Goal: Information Seeking & Learning: Learn about a topic

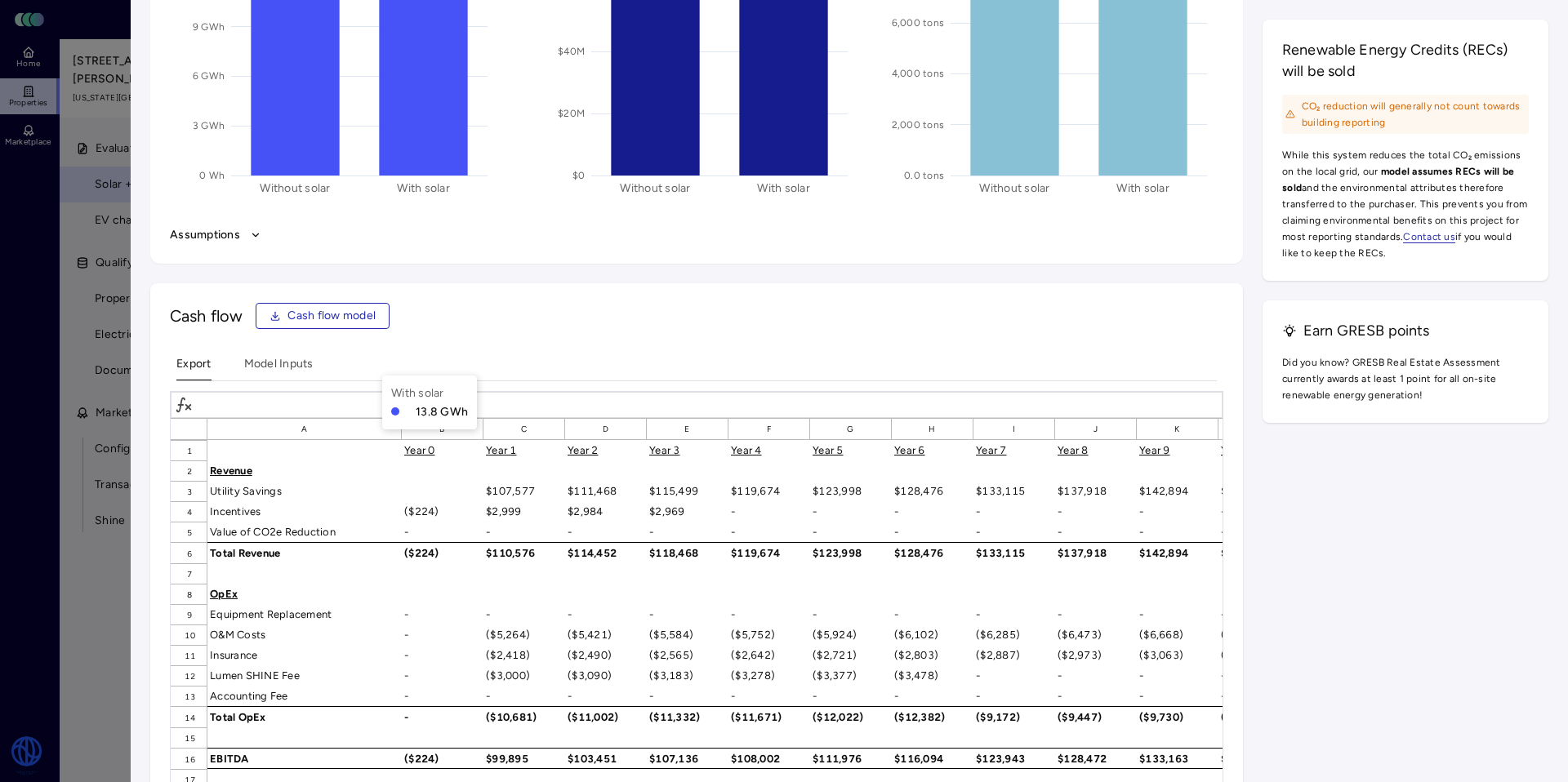
scroll to position [2359, 0]
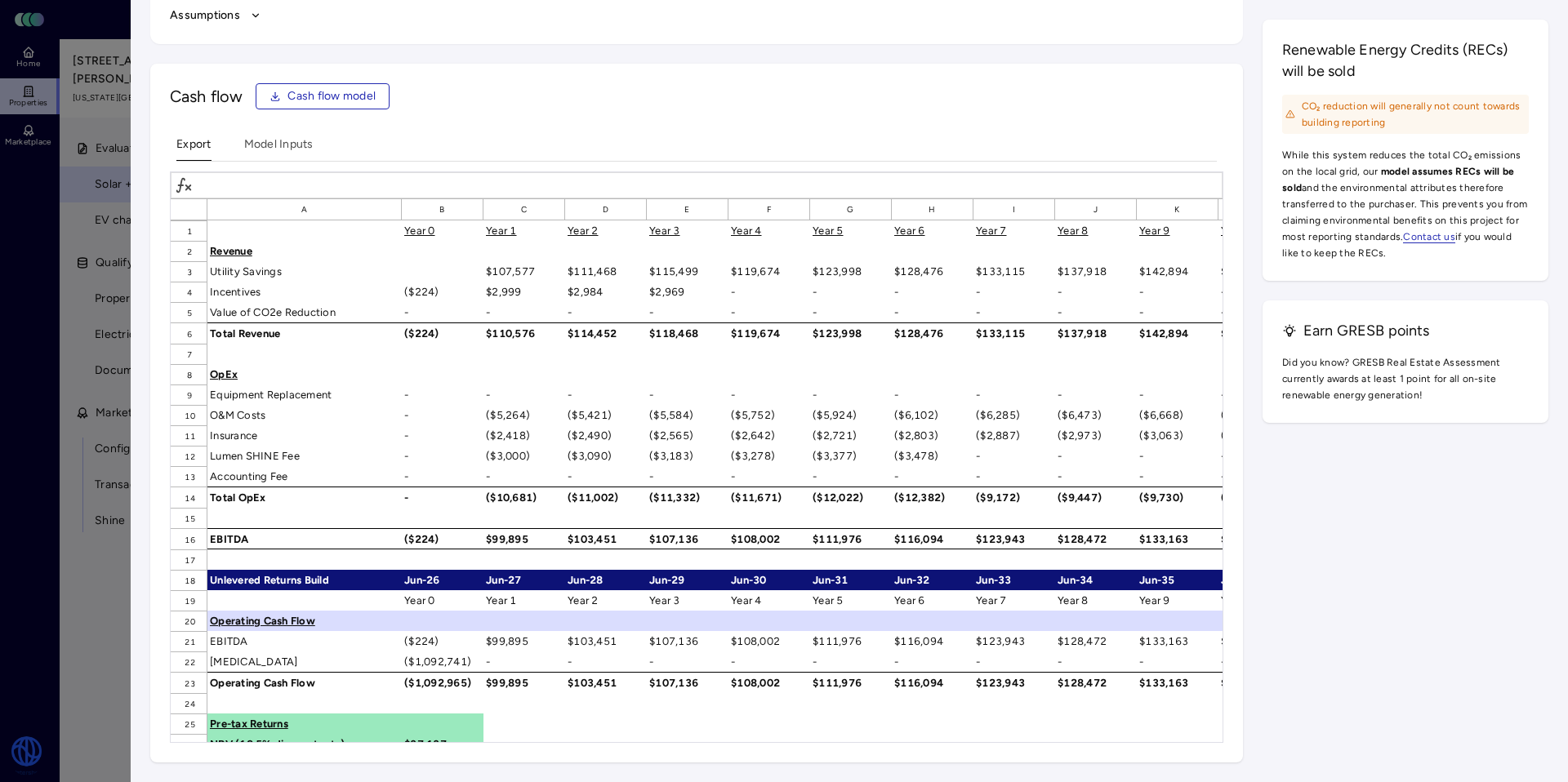
click at [463, 592] on div "Year 0" at bounding box center [442, 600] width 81 height 21
click at [324, 98] on span "Cash flow model" at bounding box center [331, 96] width 88 height 18
click at [273, 146] on Inputs "Model Inputs" at bounding box center [278, 148] width 70 height 25
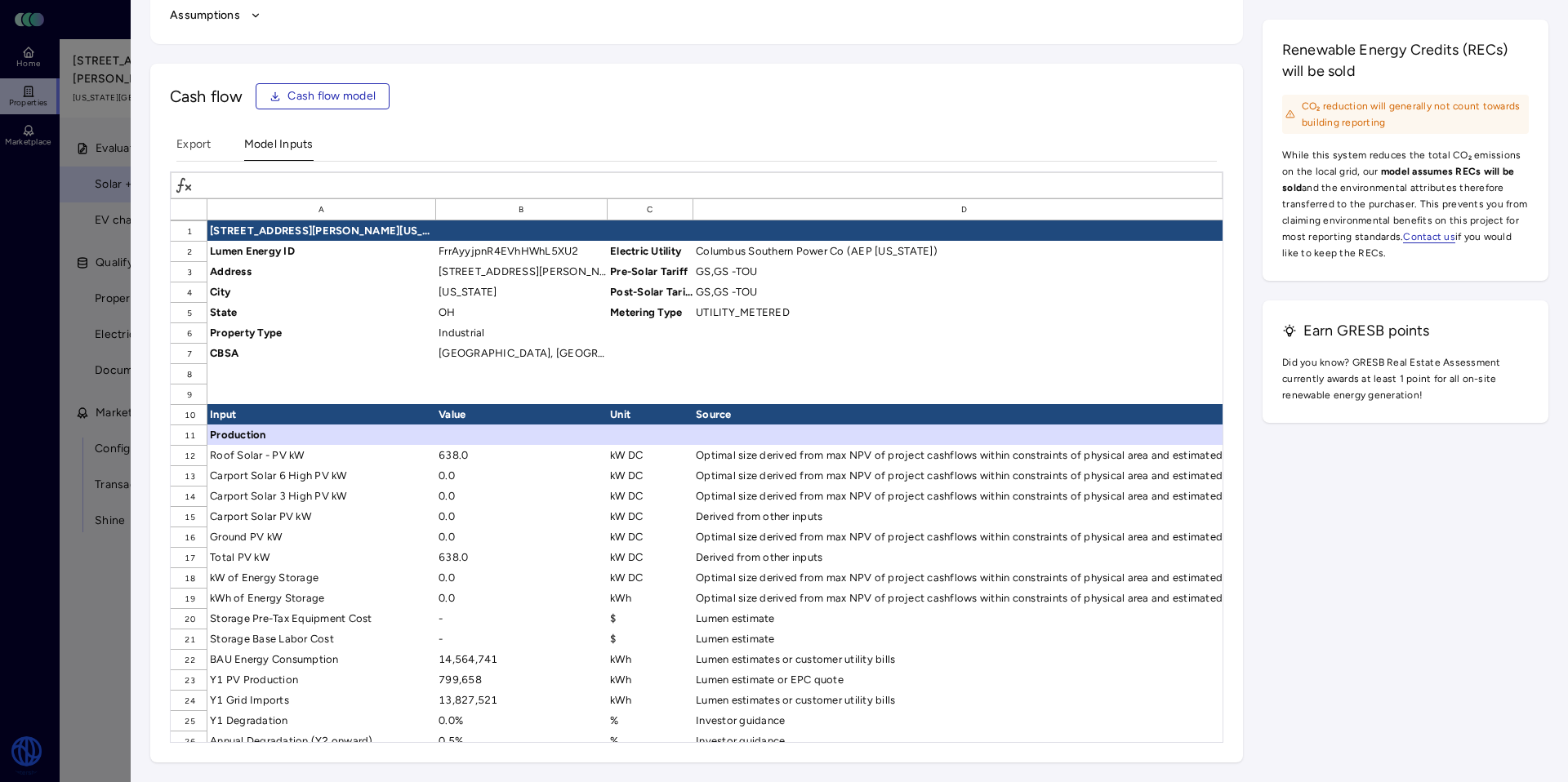
scroll to position [162, 0]
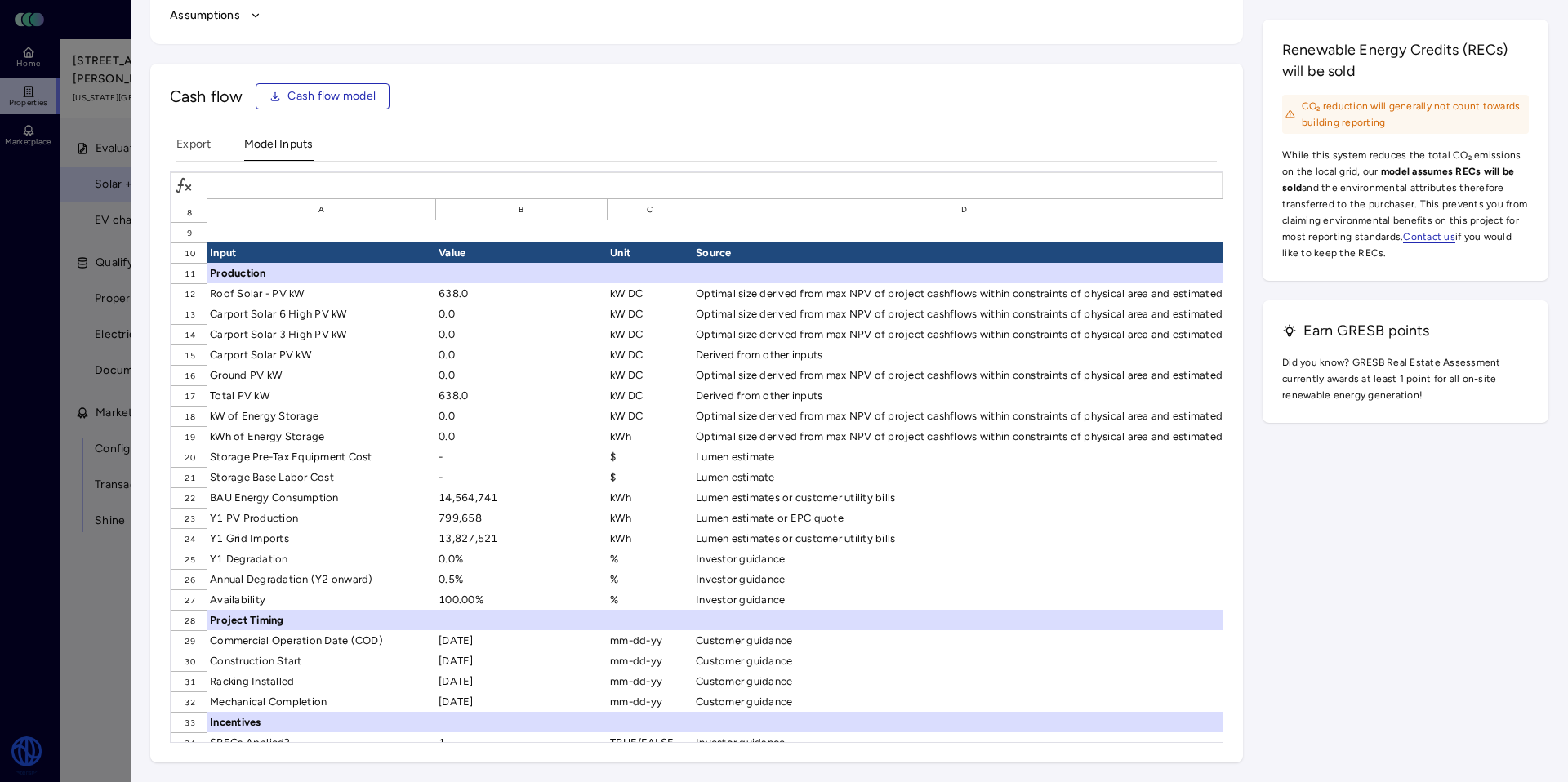
click at [628, 511] on div "kWh" at bounding box center [651, 518] width 85 height 21
click at [526, 518] on div "799,658" at bounding box center [522, 518] width 172 height 21
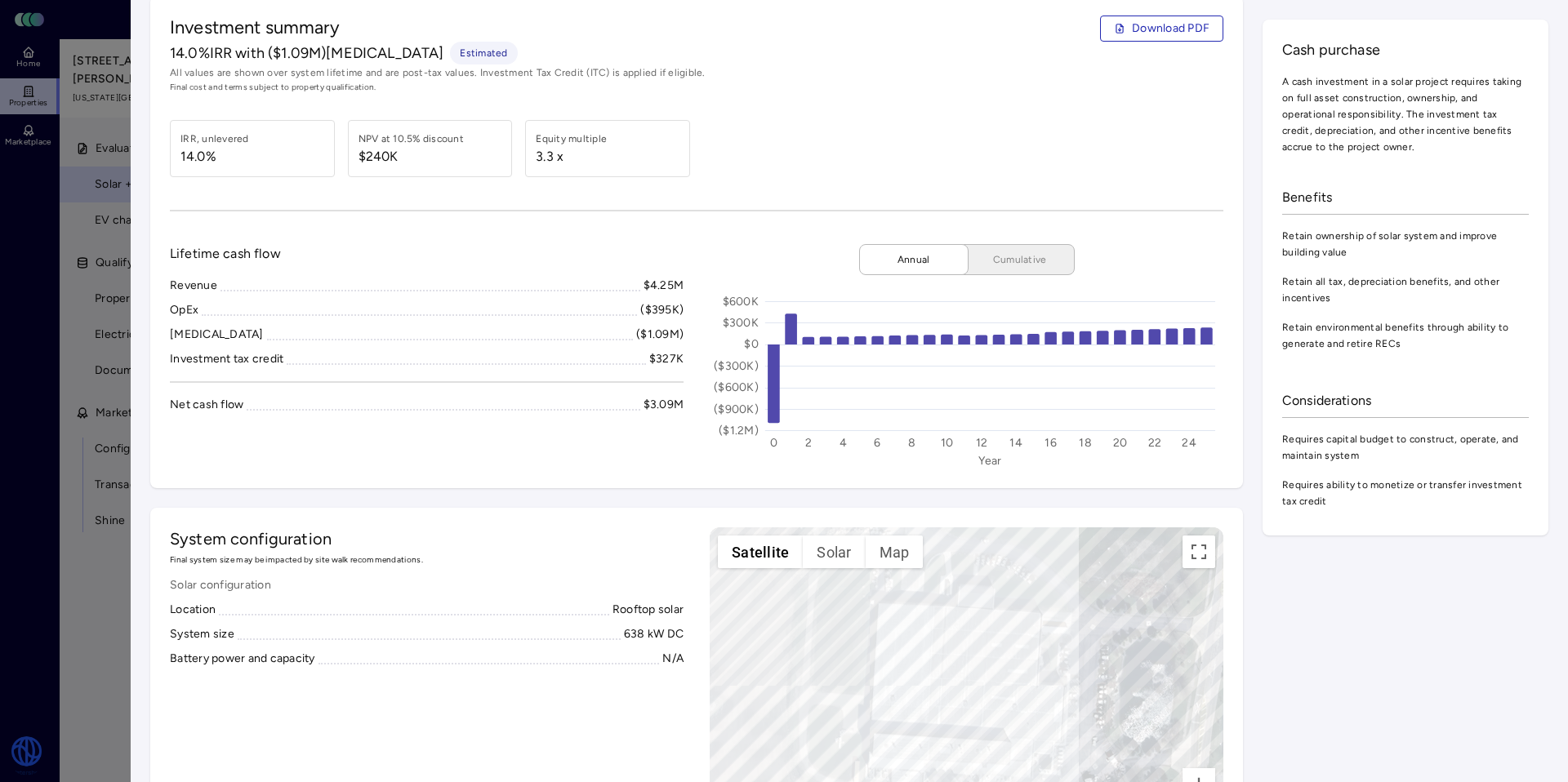
scroll to position [0, 0]
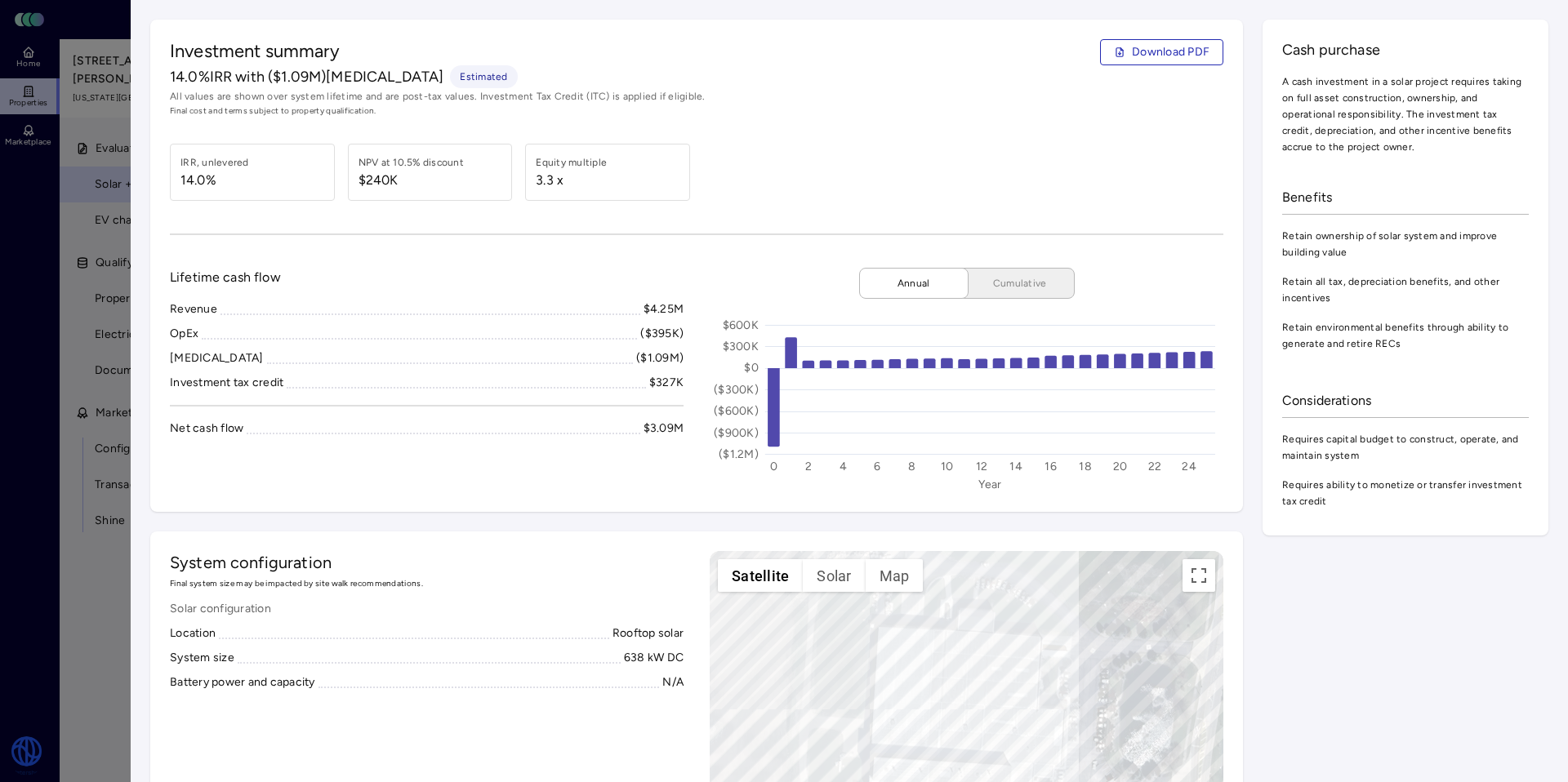
drag, startPoint x: 1502, startPoint y: 18, endPoint x: 1332, endPoint y: 46, distance: 172.3
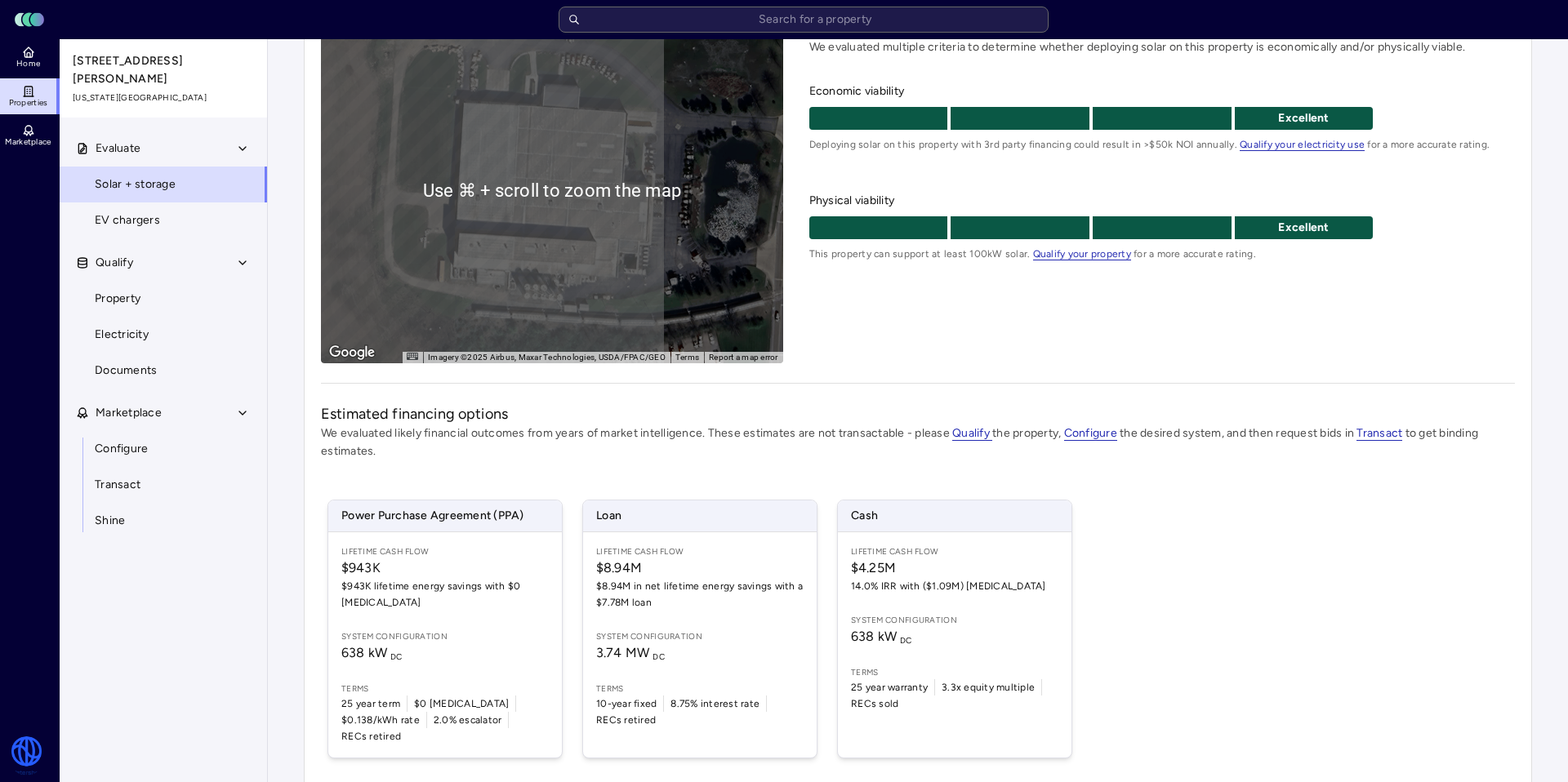
scroll to position [210, 0]
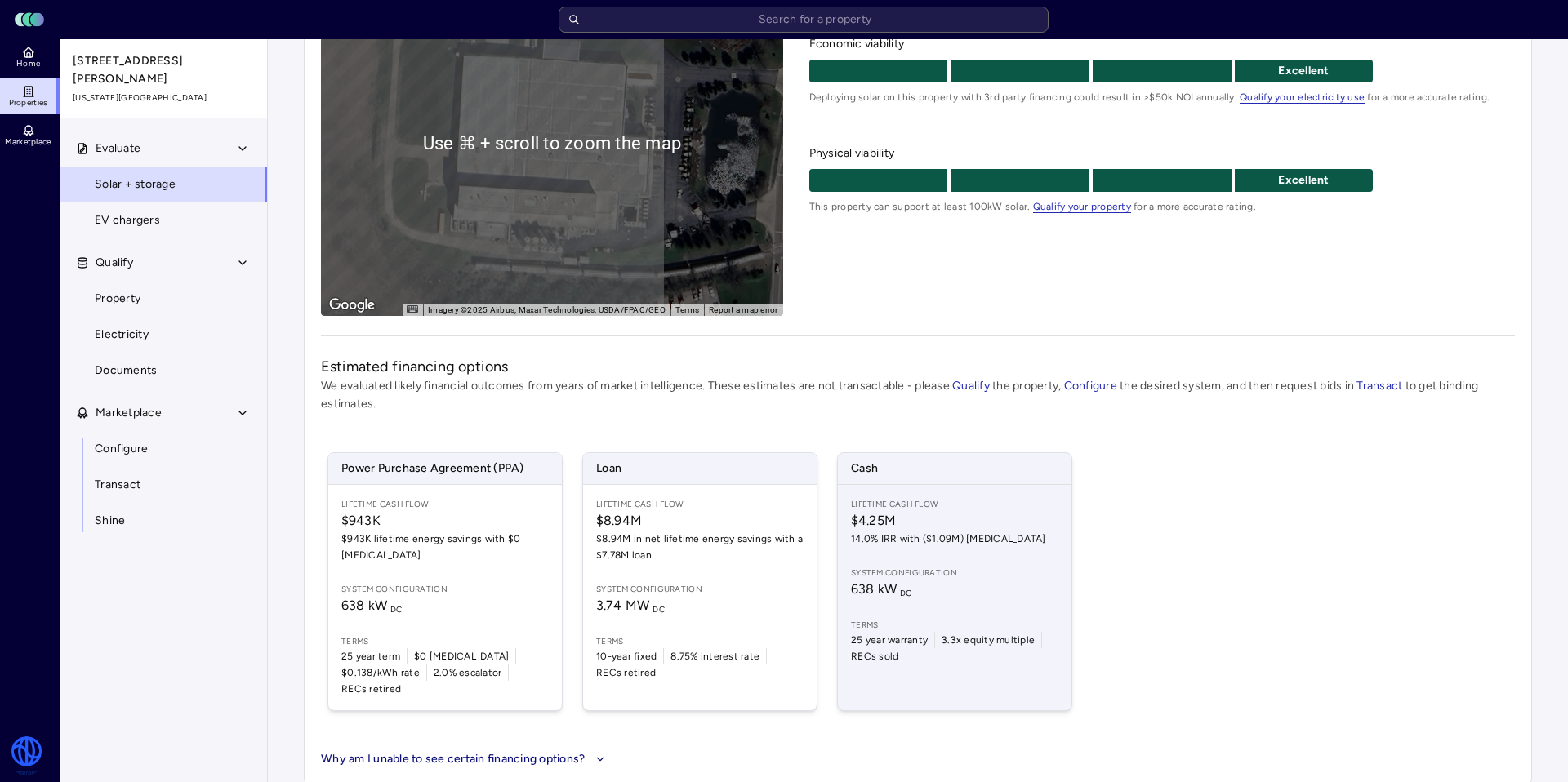
click at [963, 530] on span "$4.25M" at bounding box center [954, 521] width 208 height 20
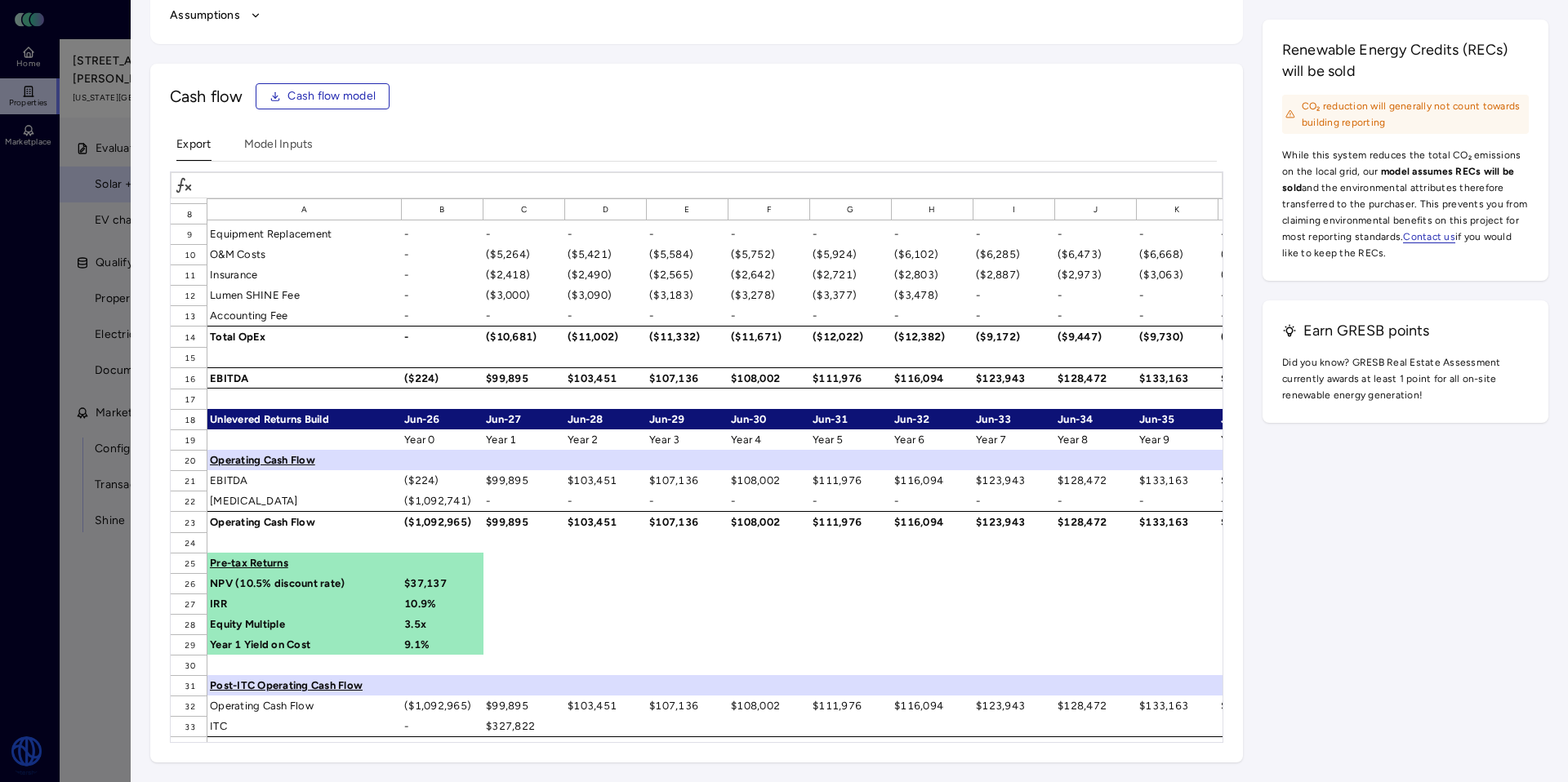
scroll to position [182, 0]
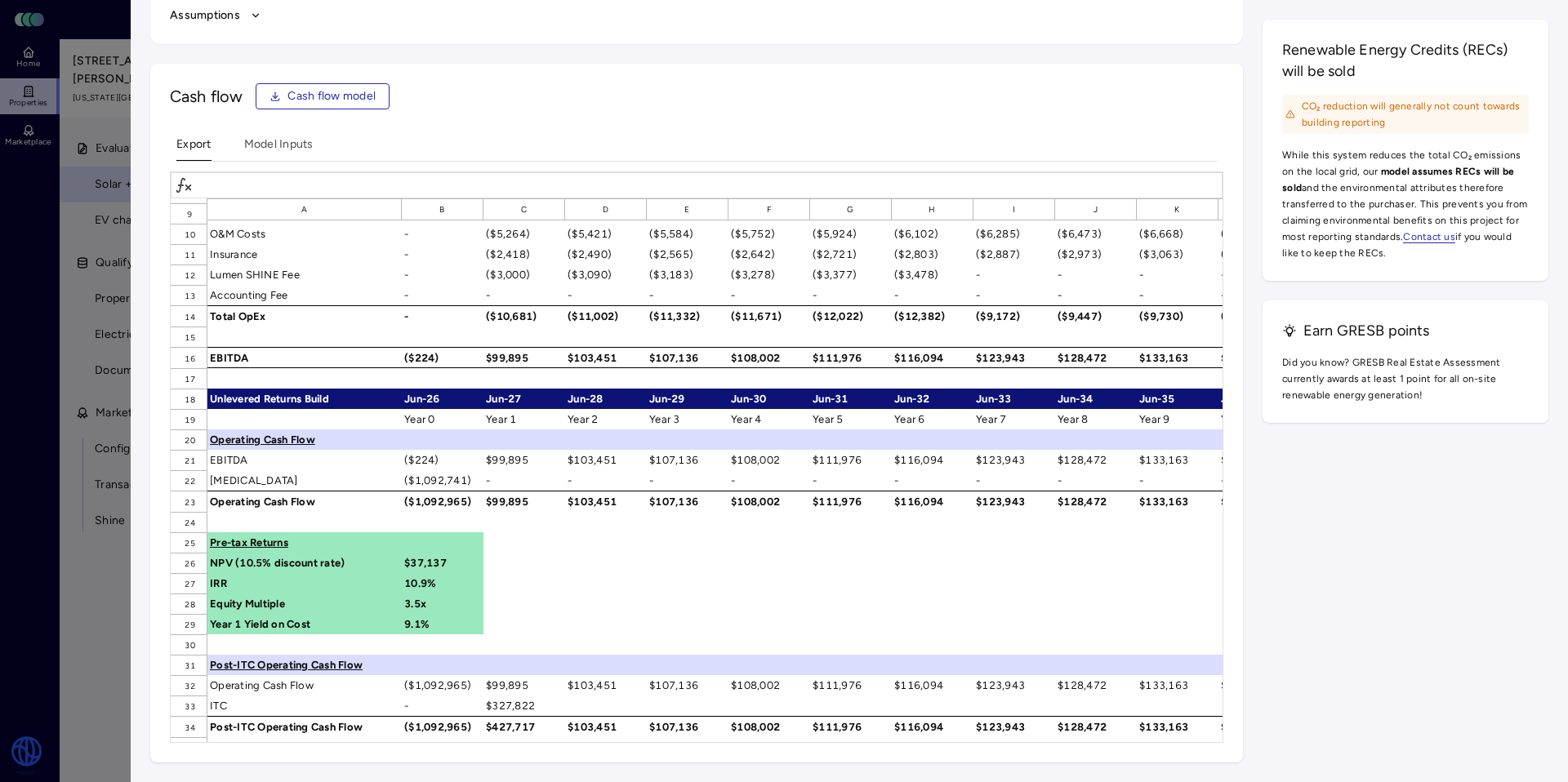
click at [386, 570] on div "NPV (10.5% discount rate)" at bounding box center [305, 563] width 195 height 21
click at [419, 562] on div "$37,137" at bounding box center [442, 563] width 81 height 21
click at [427, 191] on span "=XNPV('Model Inputs'!B121, B23:AA23, 'Model Inputs'!A160:Z160)" at bounding box center [375, 186] width 351 height 18
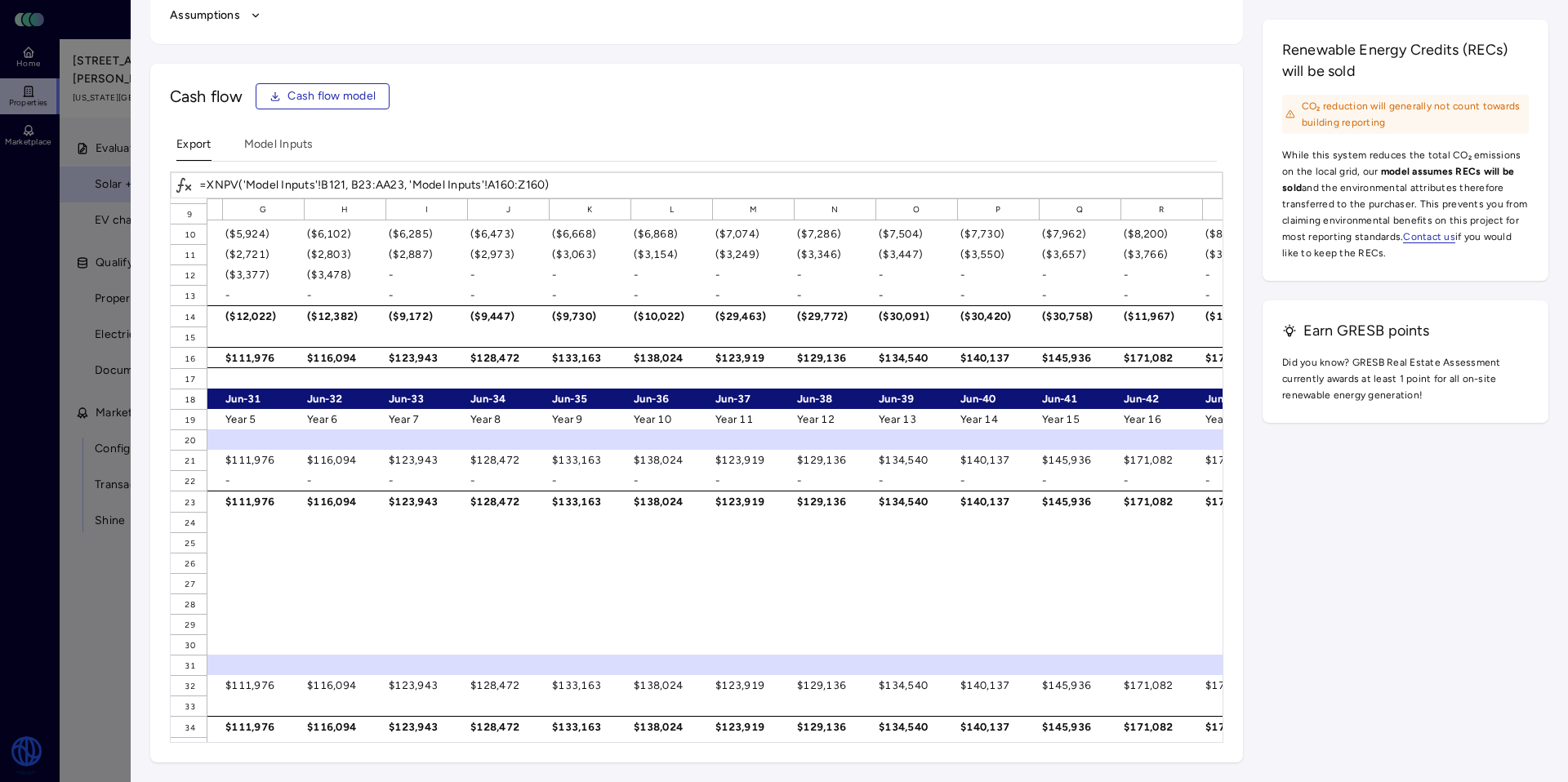
scroll to position [182, 1384]
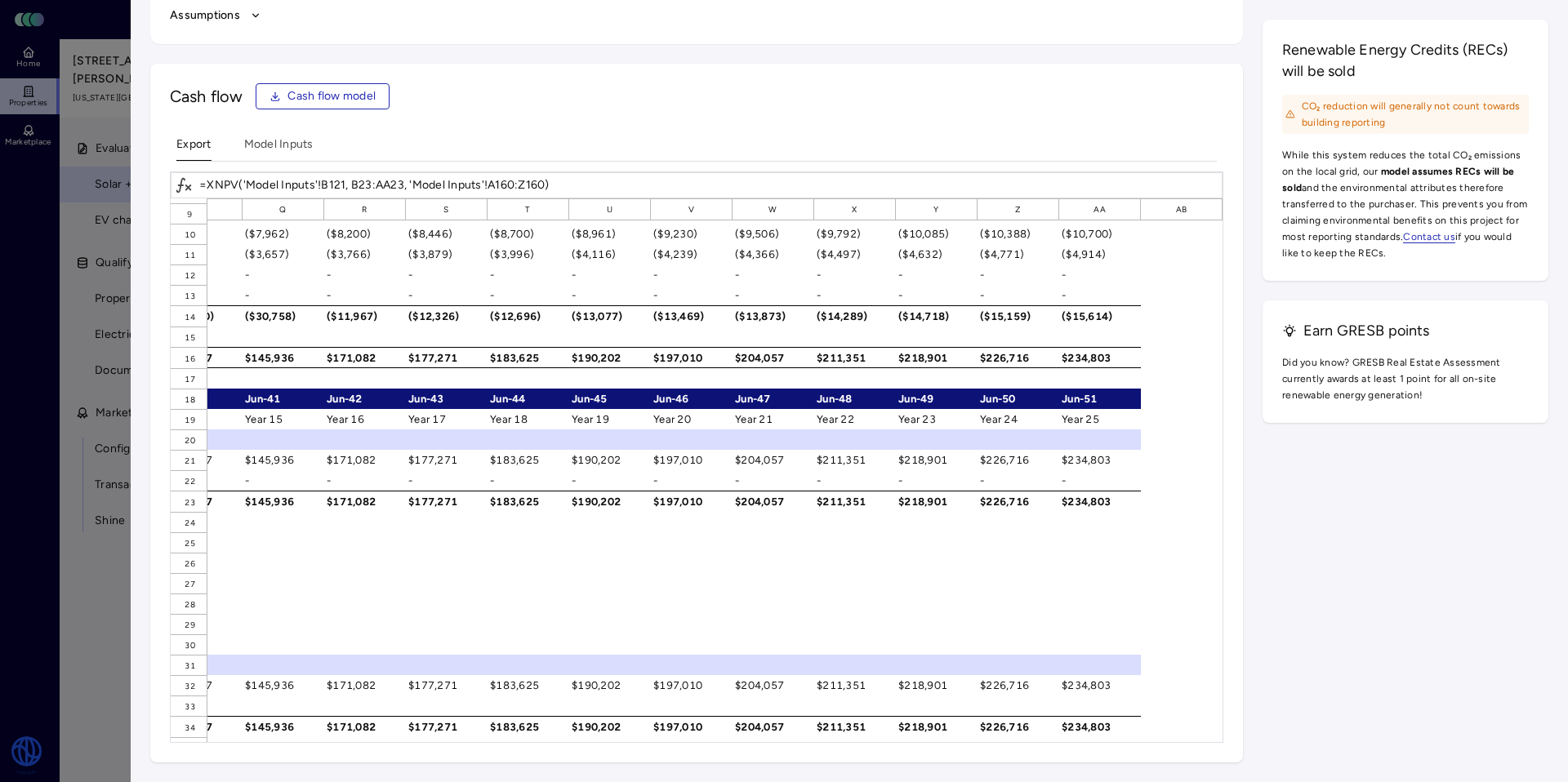
click at [99, 135] on div at bounding box center [784, 391] width 1568 height 782
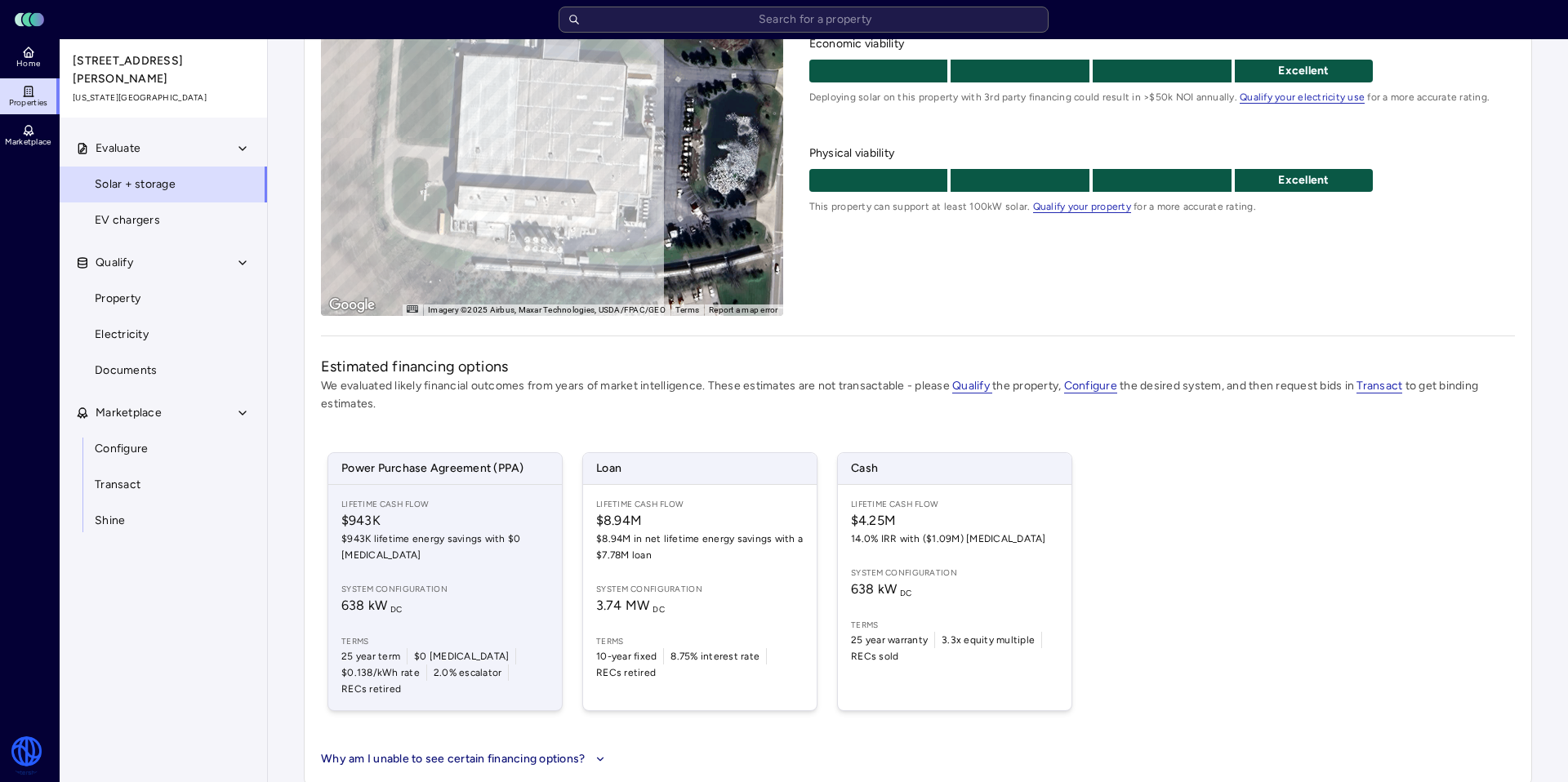
click at [405, 566] on div "Lifetime Cash Flow $943K $943K lifetime energy savings with $0 [MEDICAL_DATA] S…" at bounding box center [445, 598] width 233 height 225
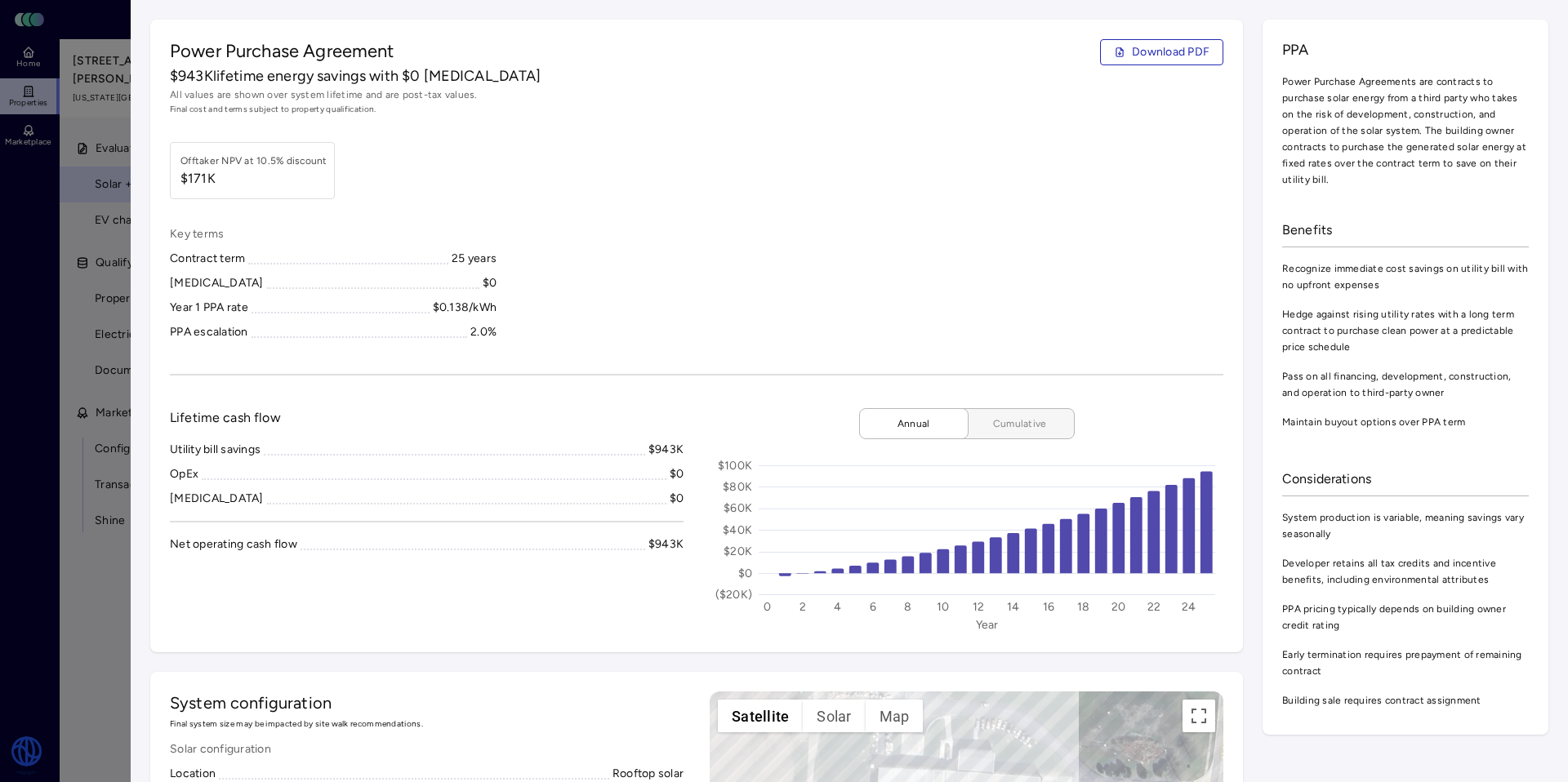
click at [1028, 426] on span "Cumulative" at bounding box center [1019, 424] width 81 height 16
click at [931, 425] on span "Annual" at bounding box center [913, 424] width 81 height 16
click at [227, 185] on span "$171K" at bounding box center [254, 179] width 147 height 20
drag, startPoint x: 209, startPoint y: 181, endPoint x: 177, endPoint y: 178, distance: 32.1
click at [177, 178] on div "Offtaker NPV at 10.5% discount $171K" at bounding box center [252, 171] width 165 height 58
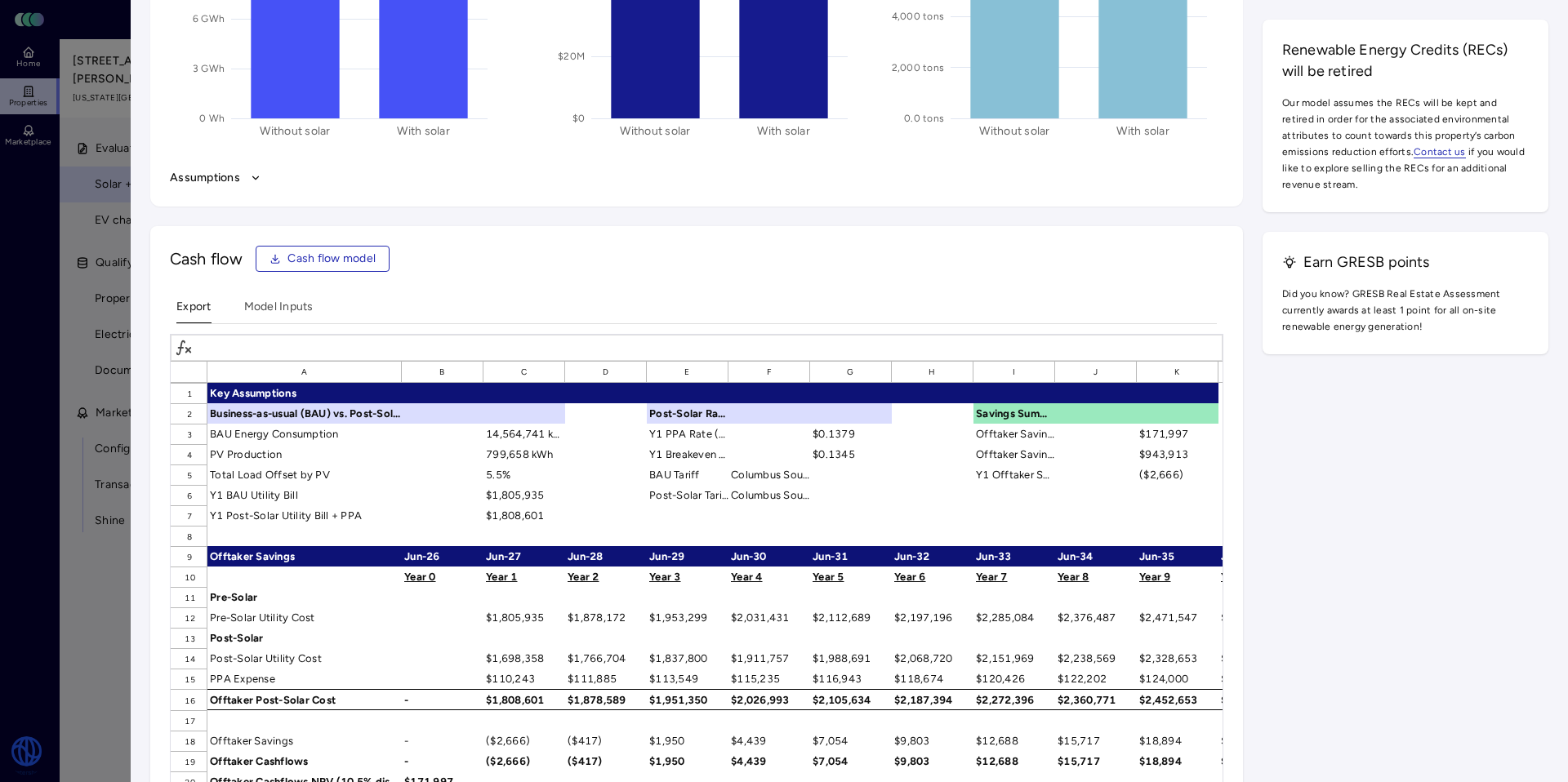
scroll to position [2500, 0]
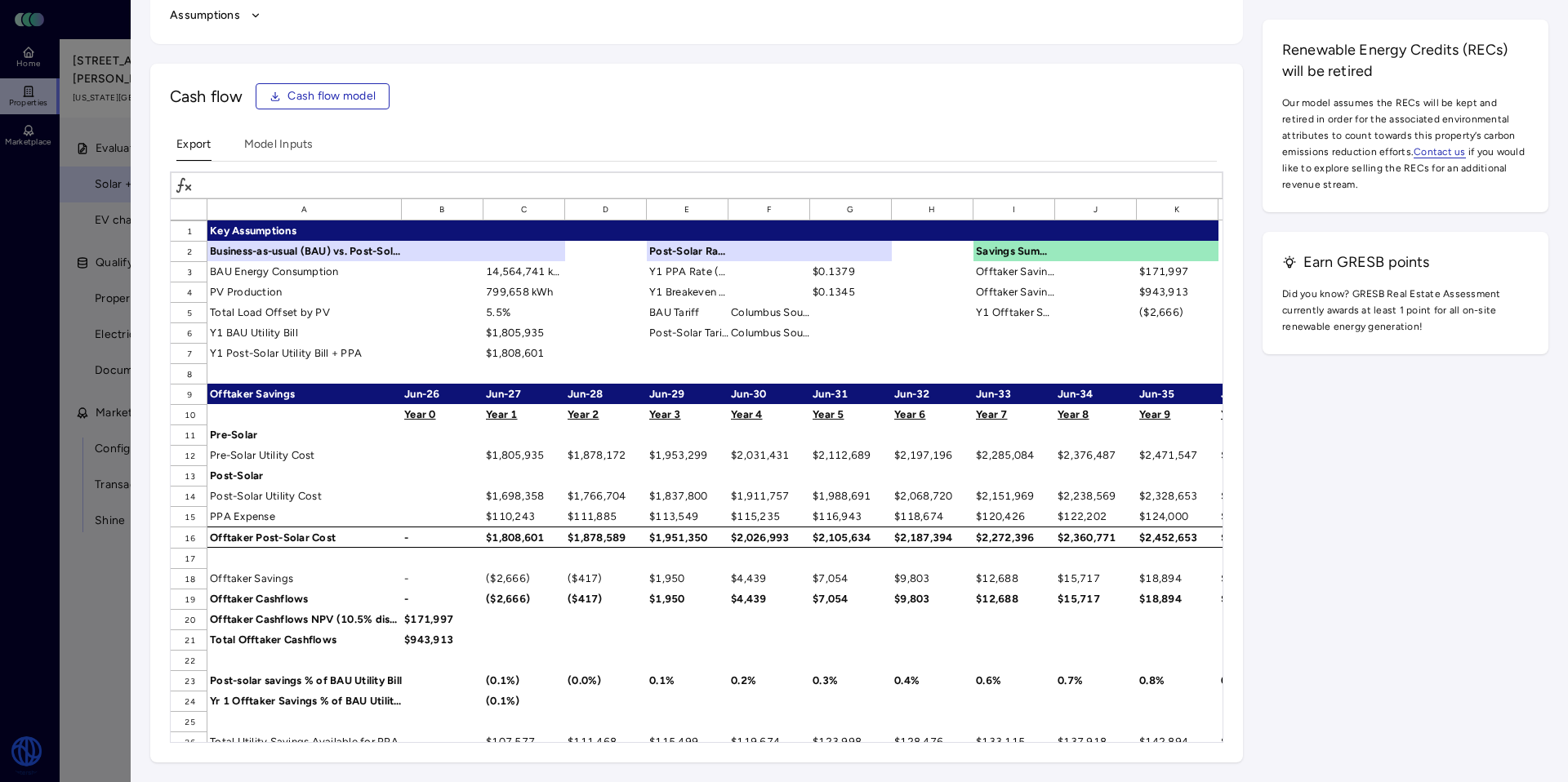
click at [1142, 274] on div "$171,997" at bounding box center [1177, 271] width 81 height 21
click at [1165, 297] on div "$943,913" at bounding box center [1177, 292] width 81 height 21
click at [1148, 273] on div "$171,997" at bounding box center [1177, 271] width 81 height 21
click at [1163, 298] on div "$943,913" at bounding box center [1177, 292] width 81 height 21
click at [848, 296] on div "$0.1345" at bounding box center [850, 292] width 81 height 21
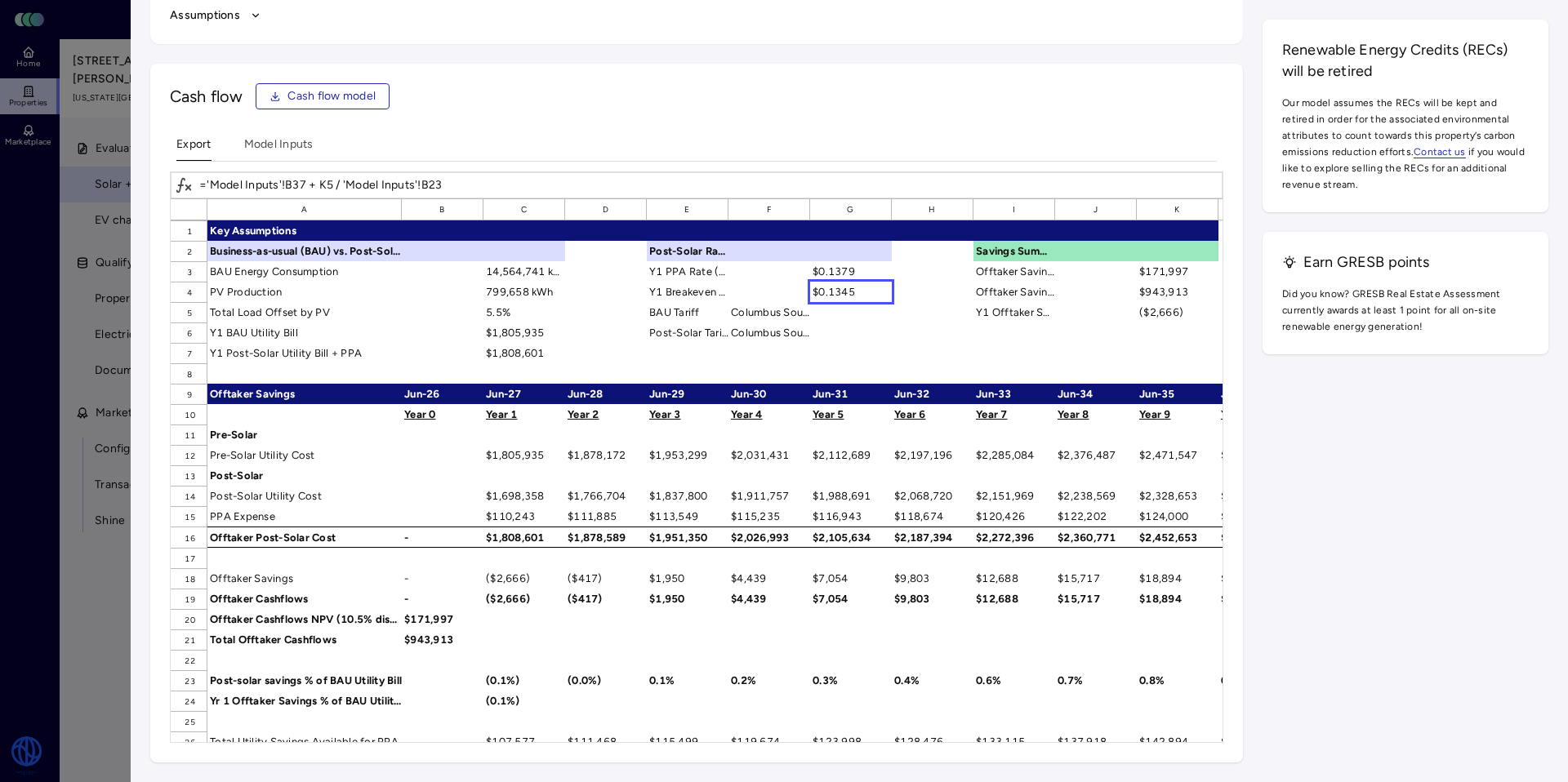
click at [843, 272] on div "$0.1379" at bounding box center [850, 271] width 81 height 21
click at [854, 296] on div "$0.1345" at bounding box center [850, 292] width 81 height 21
click at [1152, 301] on div "$943,913" at bounding box center [1177, 292] width 81 height 21
click at [1180, 315] on div "($2,666)" at bounding box center [1177, 312] width 81 height 21
click at [1170, 295] on div "$943,913" at bounding box center [1177, 292] width 81 height 21
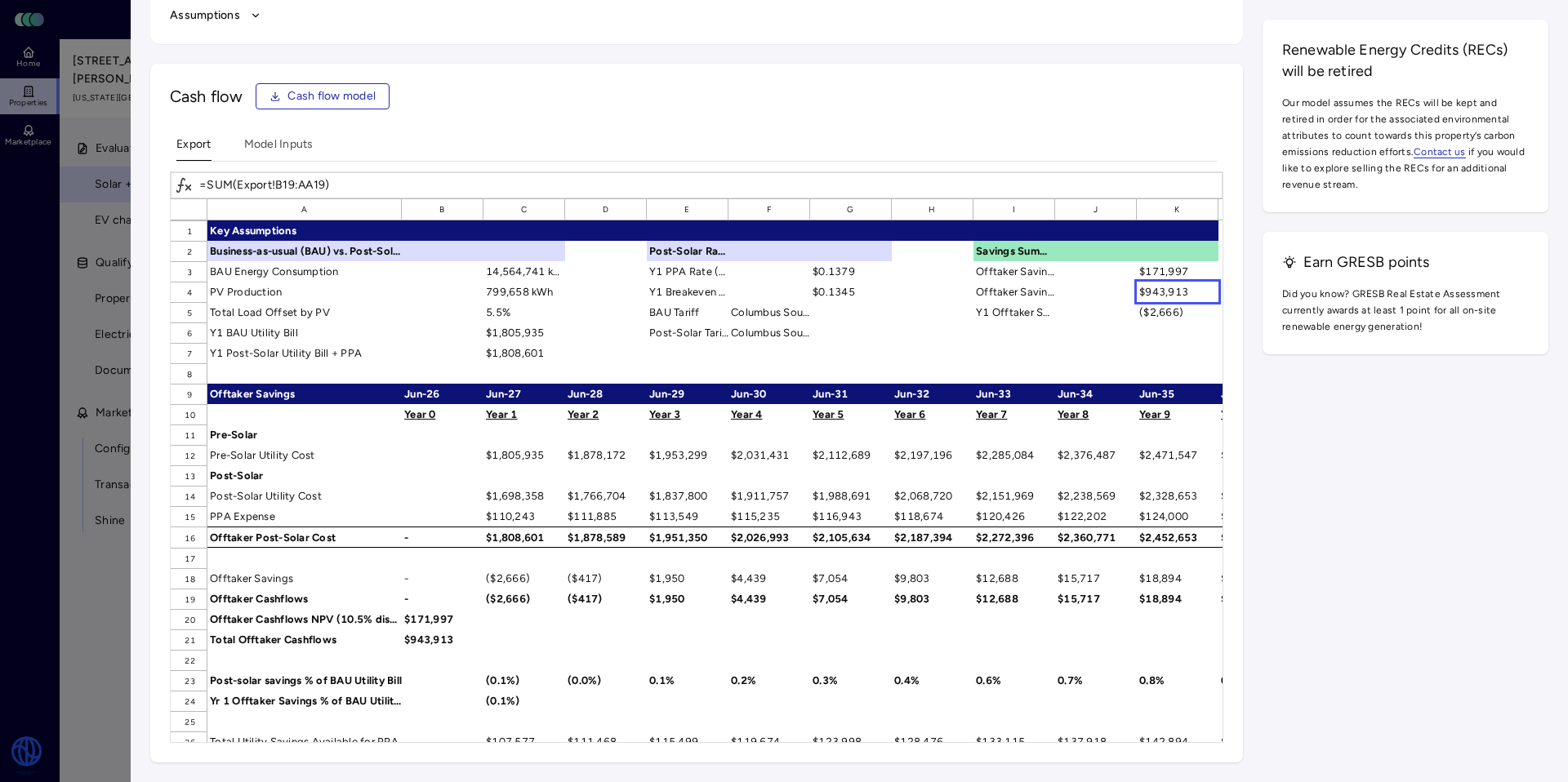
click at [1154, 276] on div "$171,997" at bounding box center [1177, 271] width 81 height 21
click at [1174, 294] on div "$943,913" at bounding box center [1177, 292] width 81 height 21
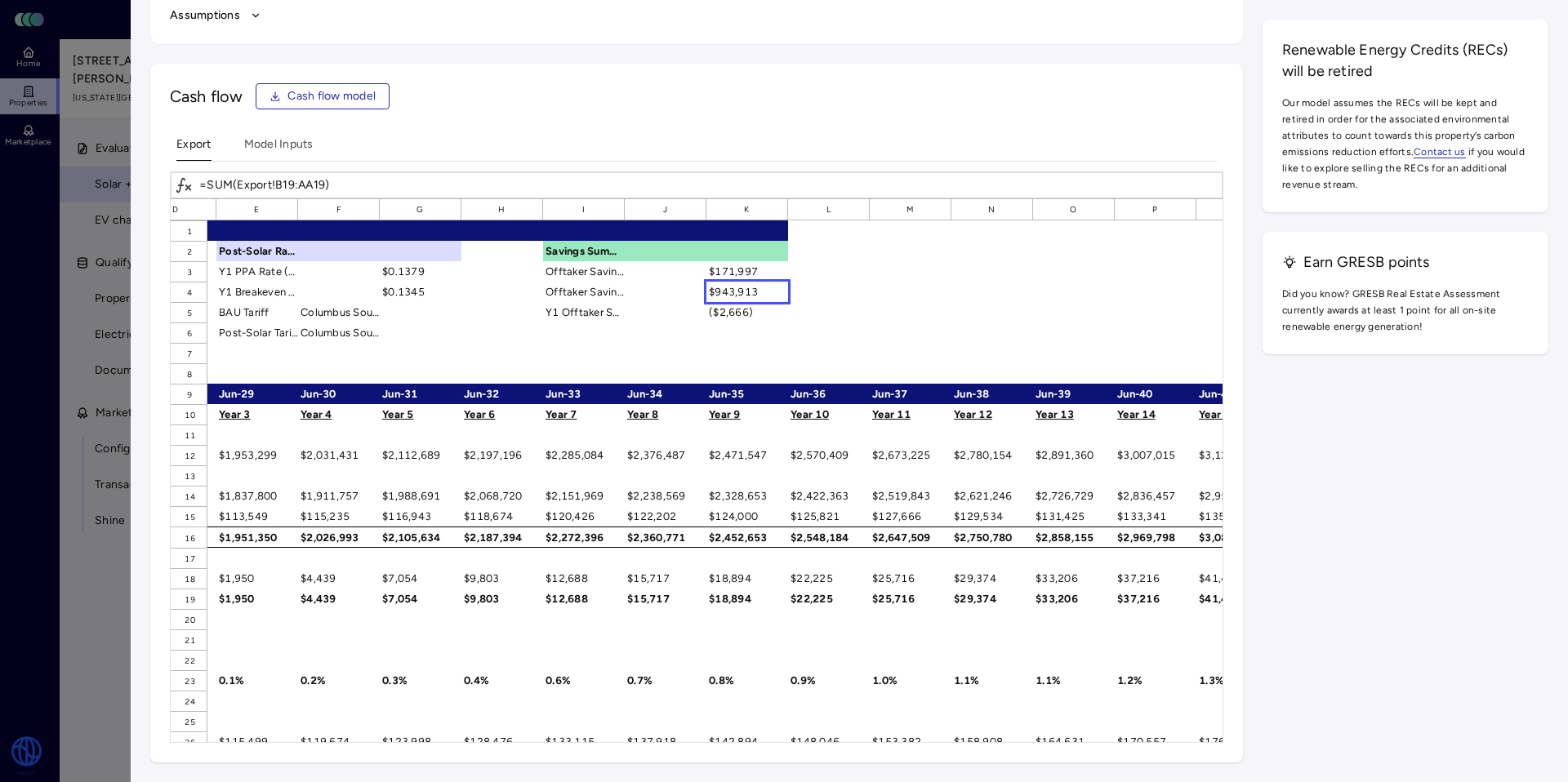
scroll to position [0, 0]
